Goal: Find contact information: Find contact information

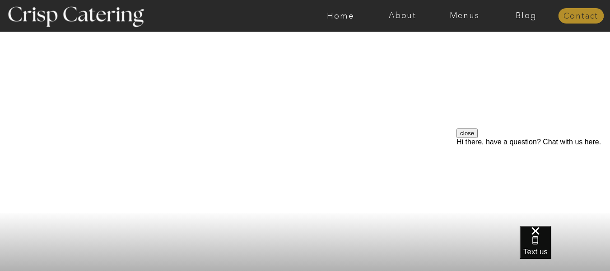
click at [578, 18] on nav "Contact" at bounding box center [581, 16] width 46 height 9
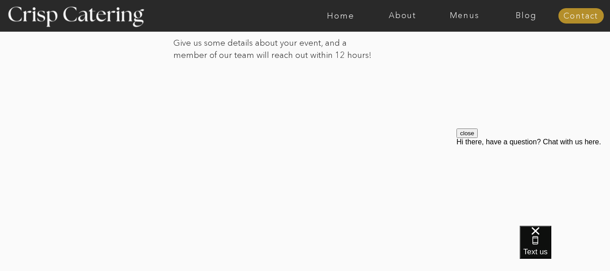
scroll to position [255, 0]
click at [488, 121] on div at bounding box center [305, 135] width 629 height 308
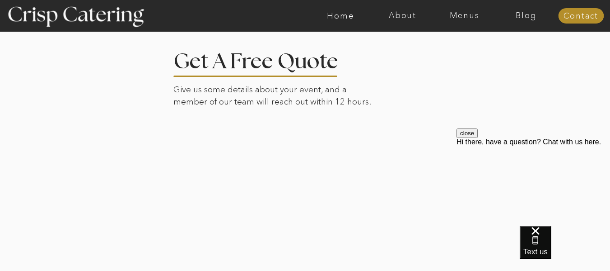
scroll to position [211, 0]
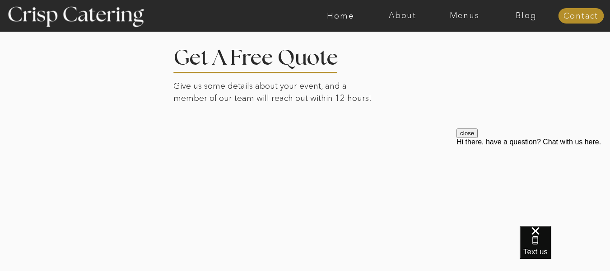
click at [489, 146] on div "close Hi there, have a question? Chat with us here." at bounding box center [534, 137] width 154 height 18
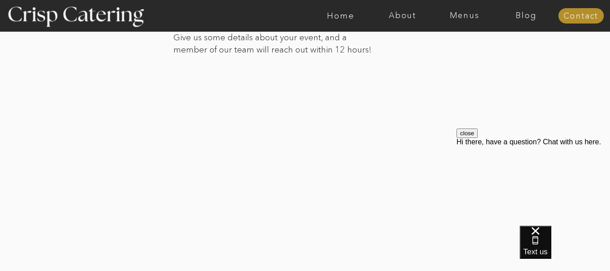
scroll to position [260, 0]
